Goal: Transaction & Acquisition: Purchase product/service

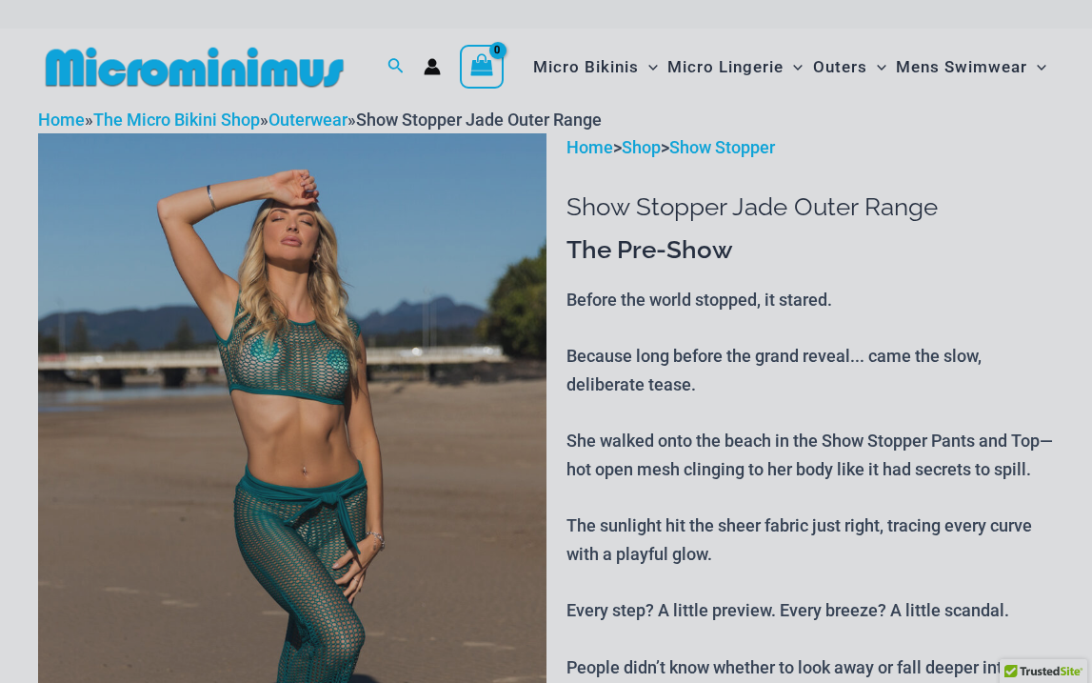
click at [814, 271] on div "“The Hottest Styles You’ve Never Seen” Exclusive Looks. Private Drops. Only Our…" at bounding box center [546, 341] width 1092 height 683
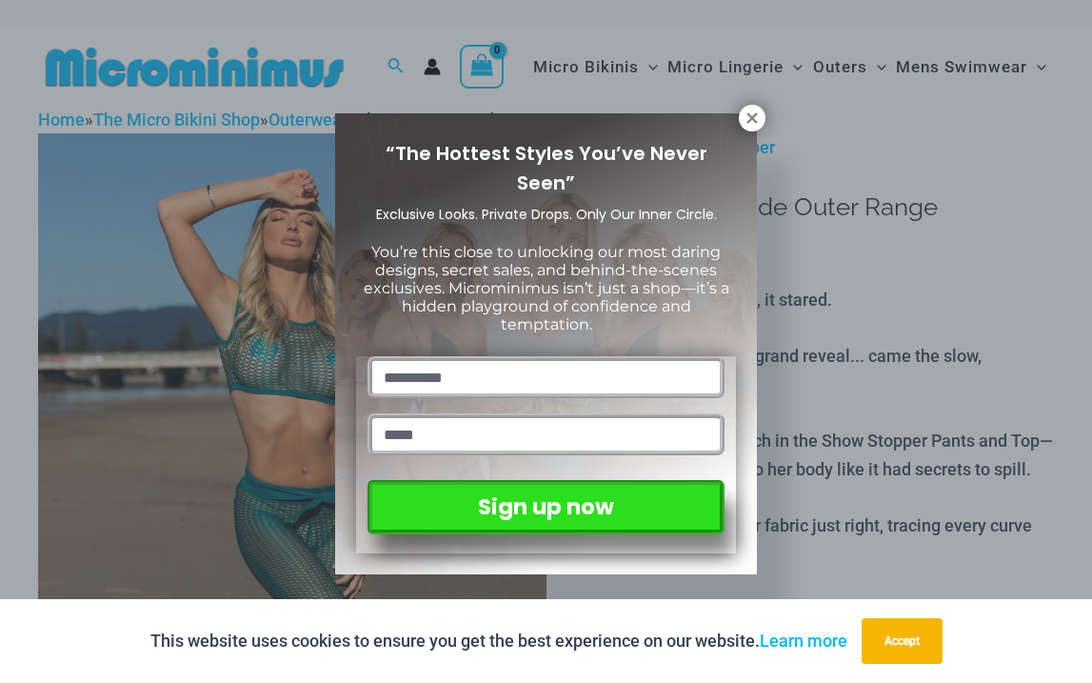
click at [748, 139] on div "“The Hottest Styles You’ve Never Seen” Exclusive Looks. Private Drops. Only Our…" at bounding box center [546, 344] width 422 height 462
click at [754, 114] on icon at bounding box center [751, 117] width 10 height 10
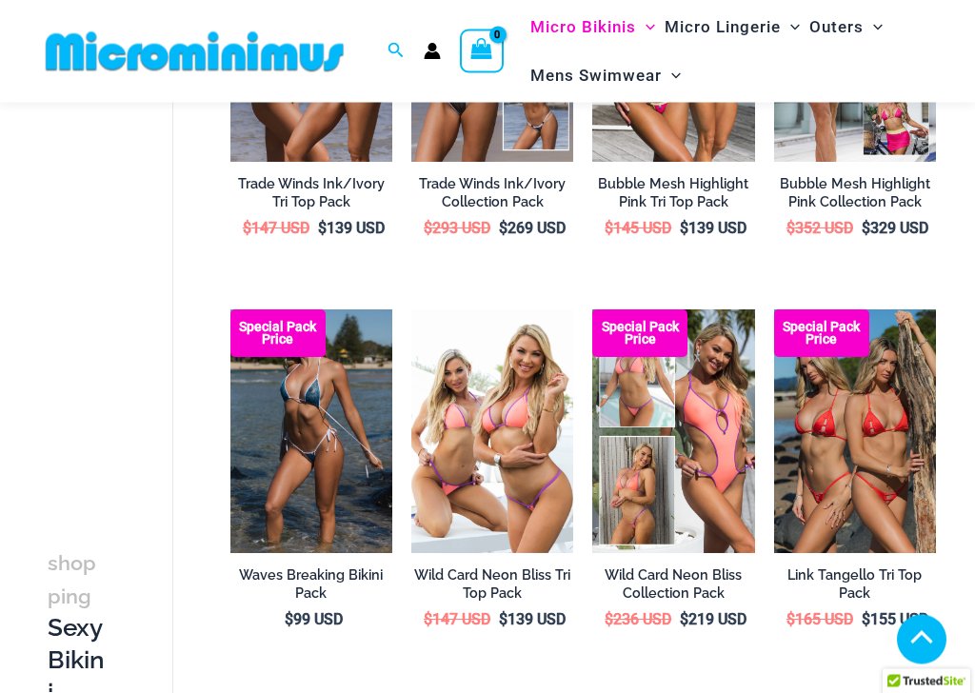
scroll to position [335, 0]
click at [230, 309] on img at bounding box center [230, 309] width 0 height 0
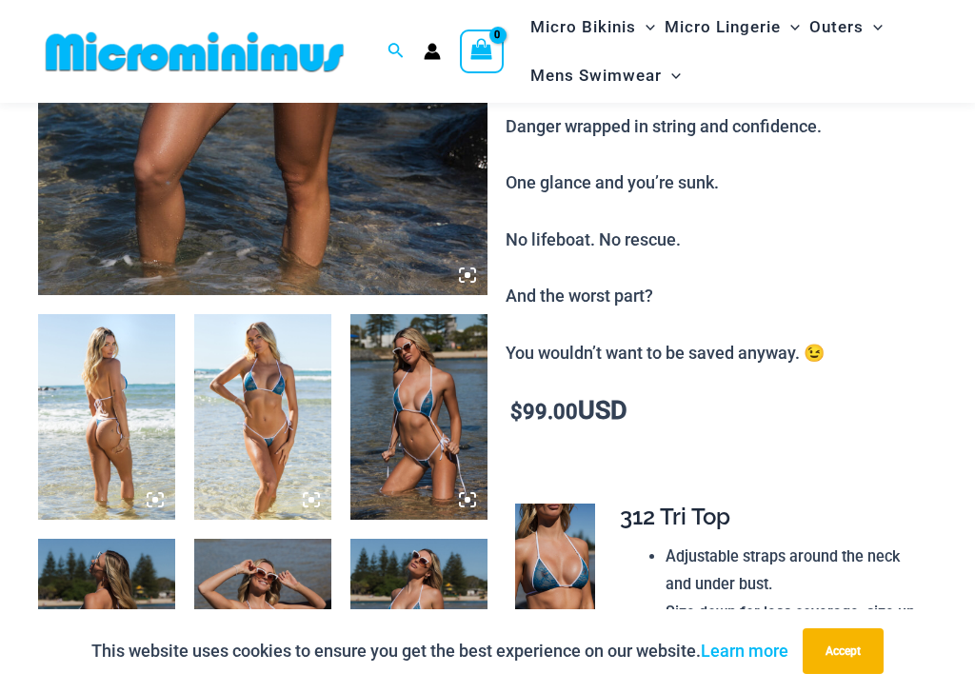
scroll to position [508, 0]
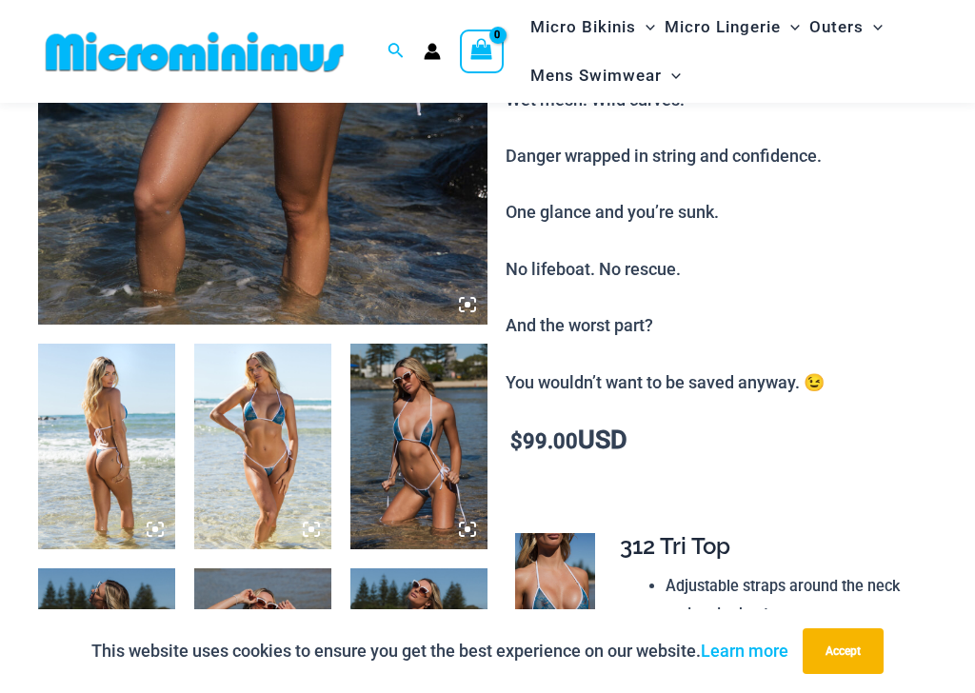
click at [114, 464] on img at bounding box center [106, 447] width 137 height 206
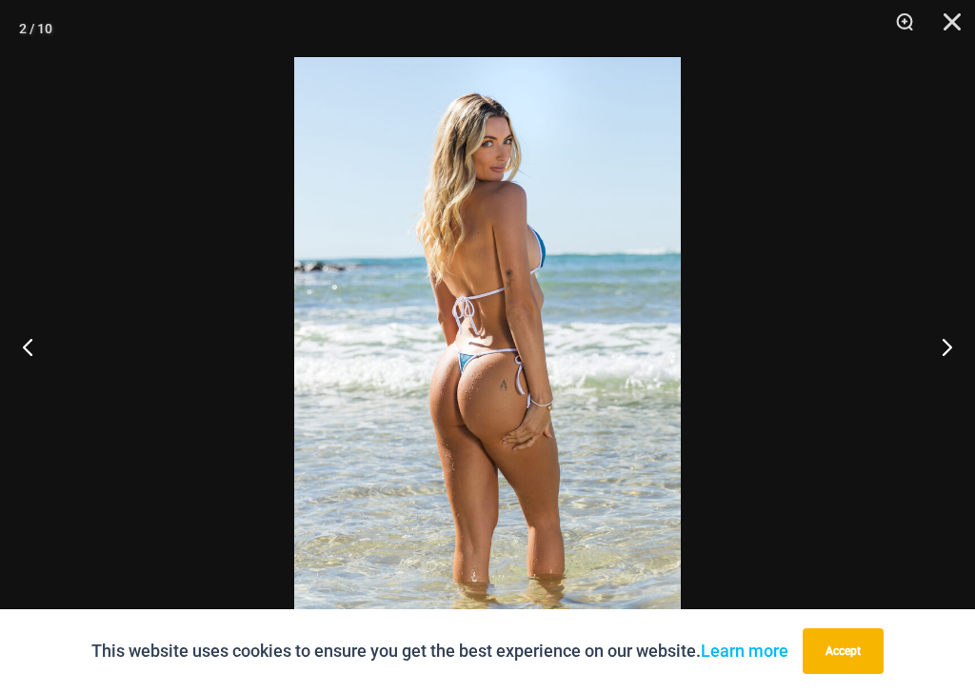
click at [938, 363] on button "Next" at bounding box center [938, 346] width 71 height 95
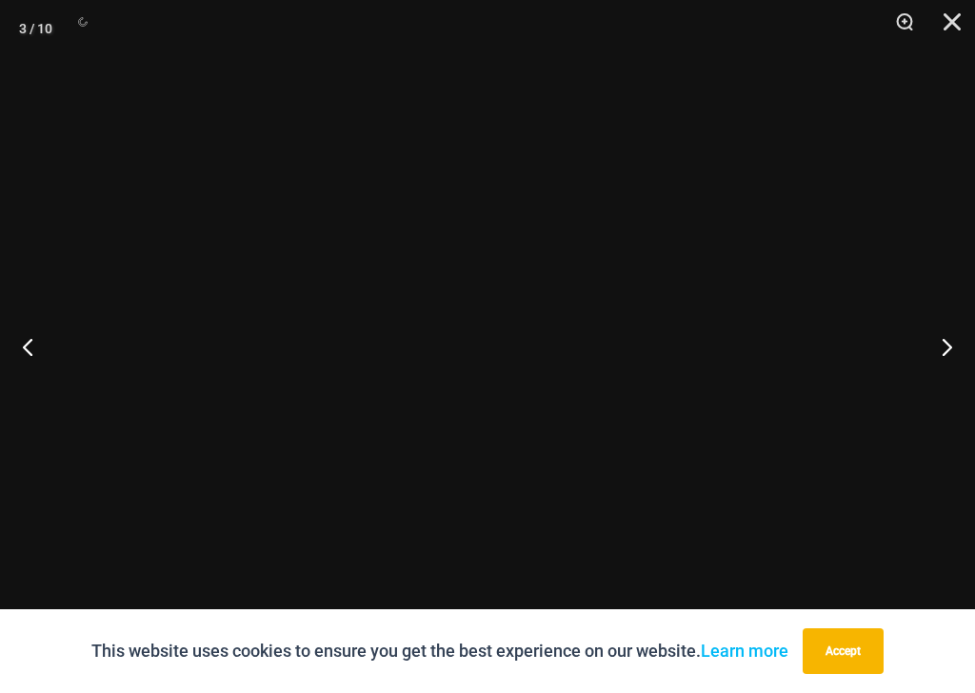
click at [948, 28] on button "Close" at bounding box center [945, 28] width 48 height 57
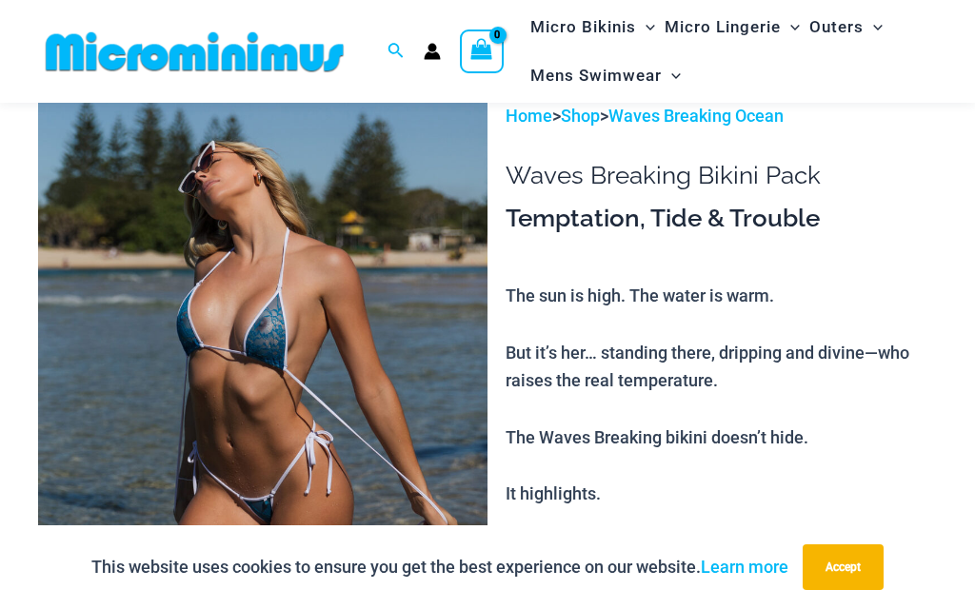
scroll to position [0, 0]
